Goal: Information Seeking & Learning: Learn about a topic

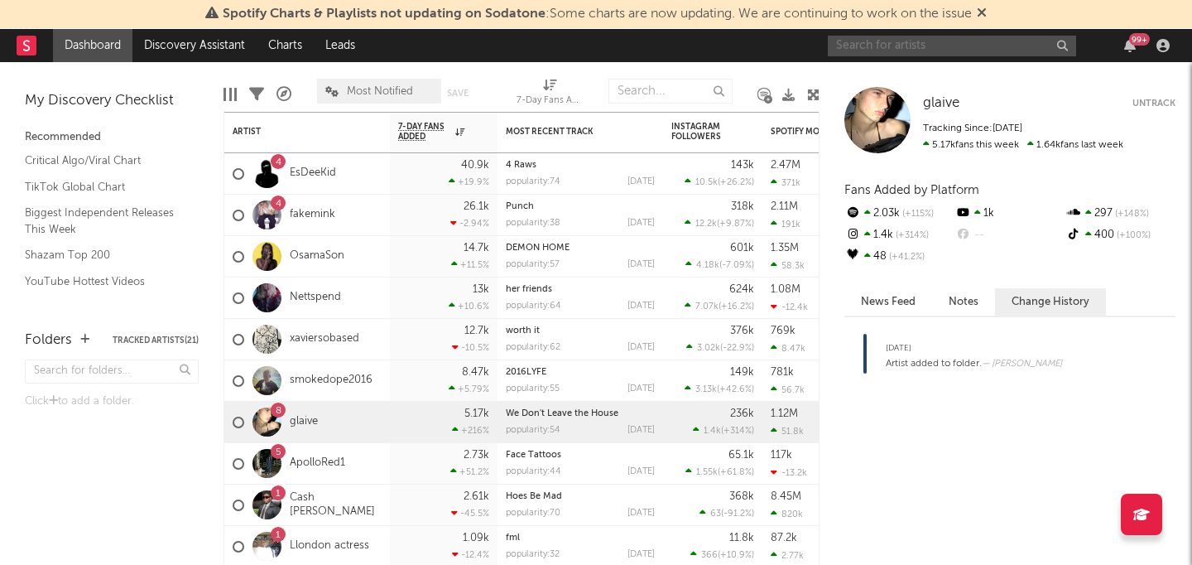
click at [900, 42] on input "text" at bounding box center [952, 46] width 248 height 21
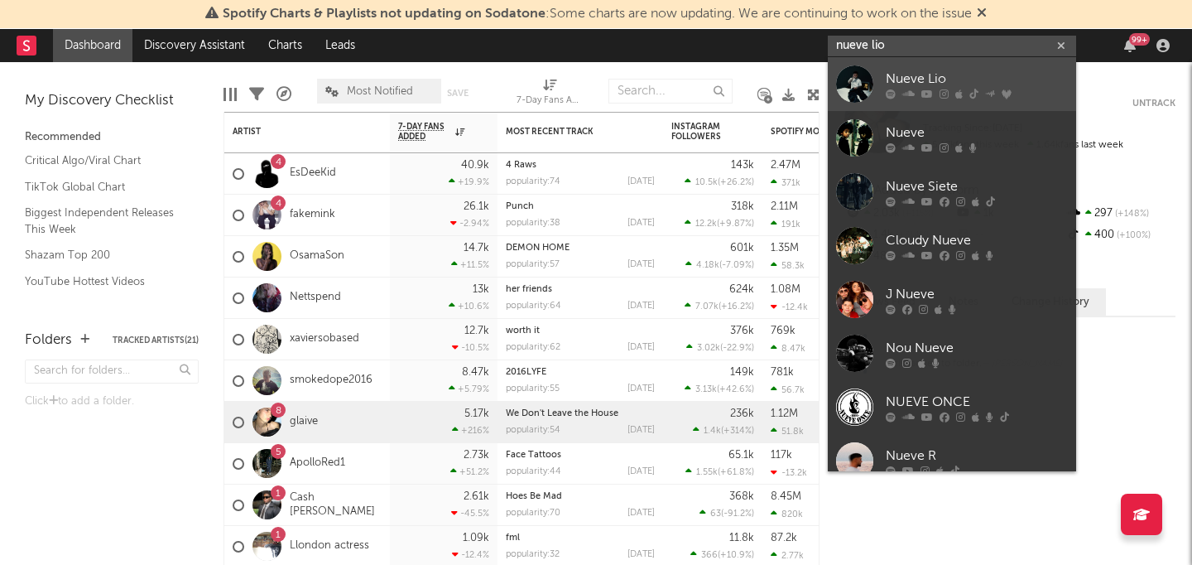
type input "nueve lio"
click at [909, 79] on div "Nueve Lio" at bounding box center [977, 79] width 182 height 20
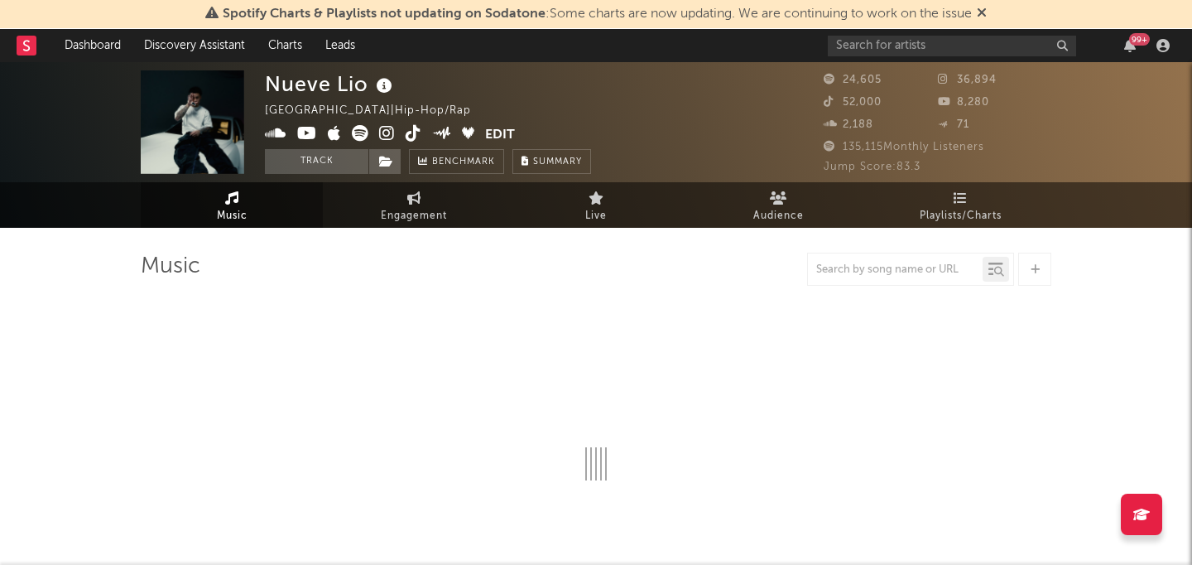
select select "6m"
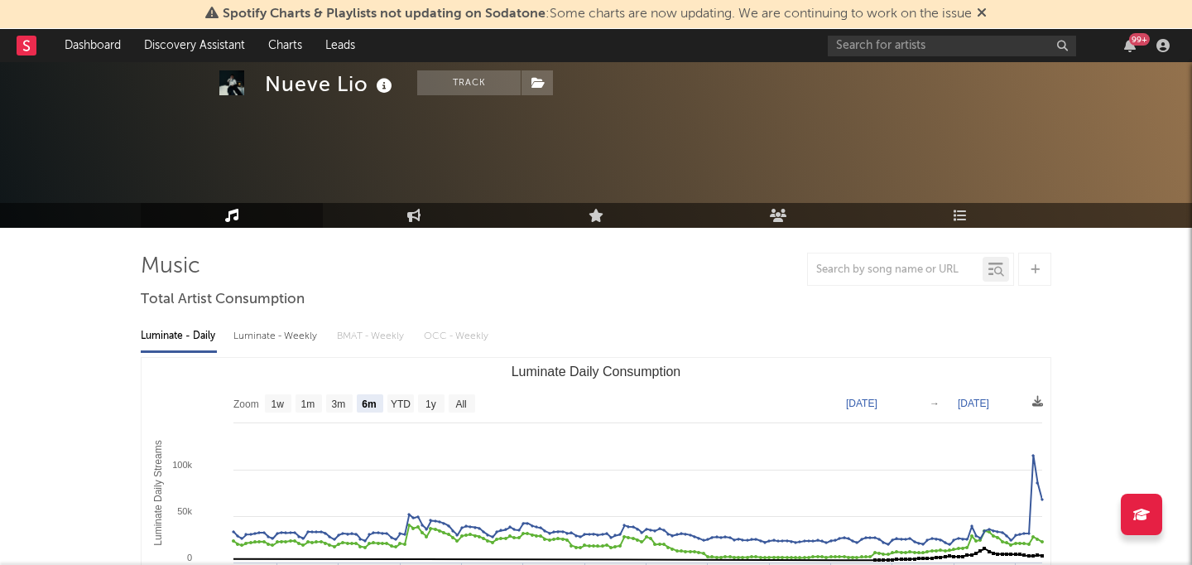
scroll to position [155, 0]
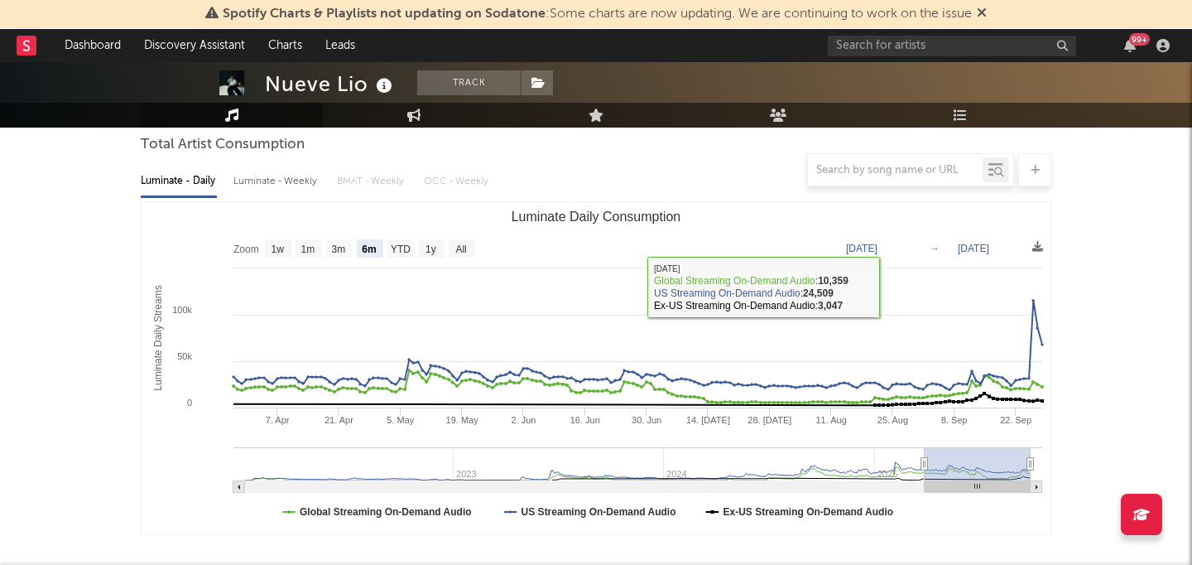
click at [263, 189] on div "Luminate - Weekly" at bounding box center [276, 181] width 87 height 28
select select "6m"
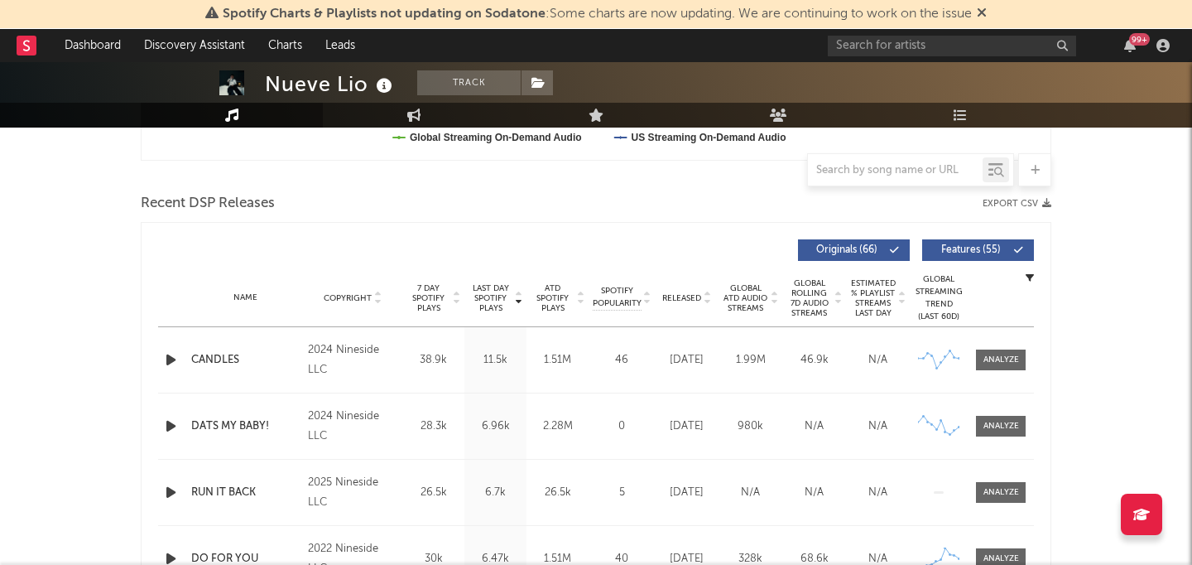
scroll to position [642, 0]
